Goal: Task Accomplishment & Management: Manage account settings

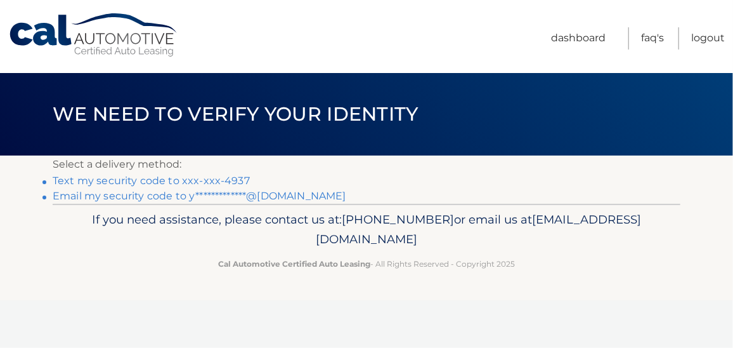
click at [228, 180] on link "Text my security code to xxx-xxx-4937" at bounding box center [151, 180] width 197 height 12
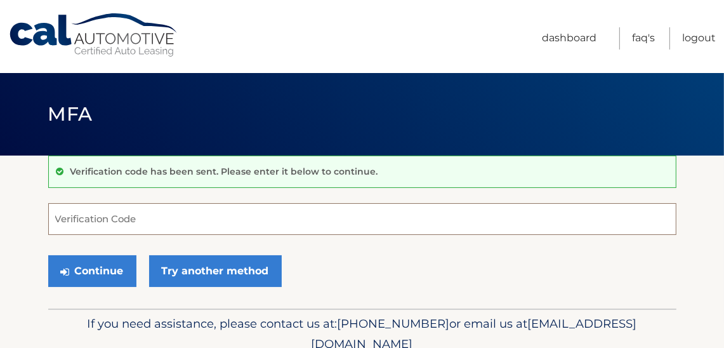
click at [143, 225] on input "Verification Code" at bounding box center [362, 219] width 628 height 32
type input "762534"
click at [48, 255] on button "Continue" at bounding box center [92, 271] width 88 height 32
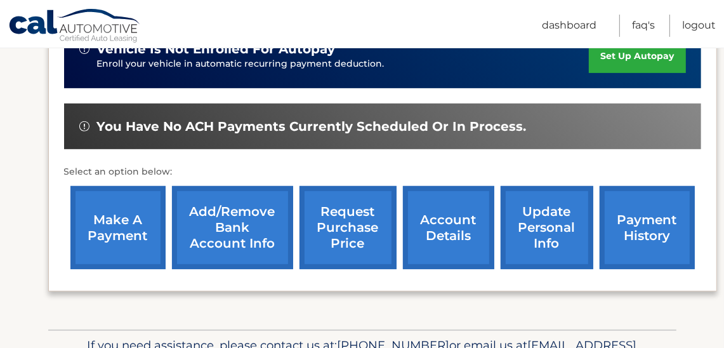
scroll to position [292, 0]
